Goal: Task Accomplishment & Management: Use online tool/utility

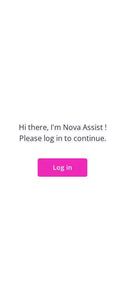
click at [55, 171] on button "Log in" at bounding box center [62, 167] width 49 height 18
click at [61, 169] on button "Log in" at bounding box center [62, 167] width 49 height 18
